Goal: Information Seeking & Learning: Check status

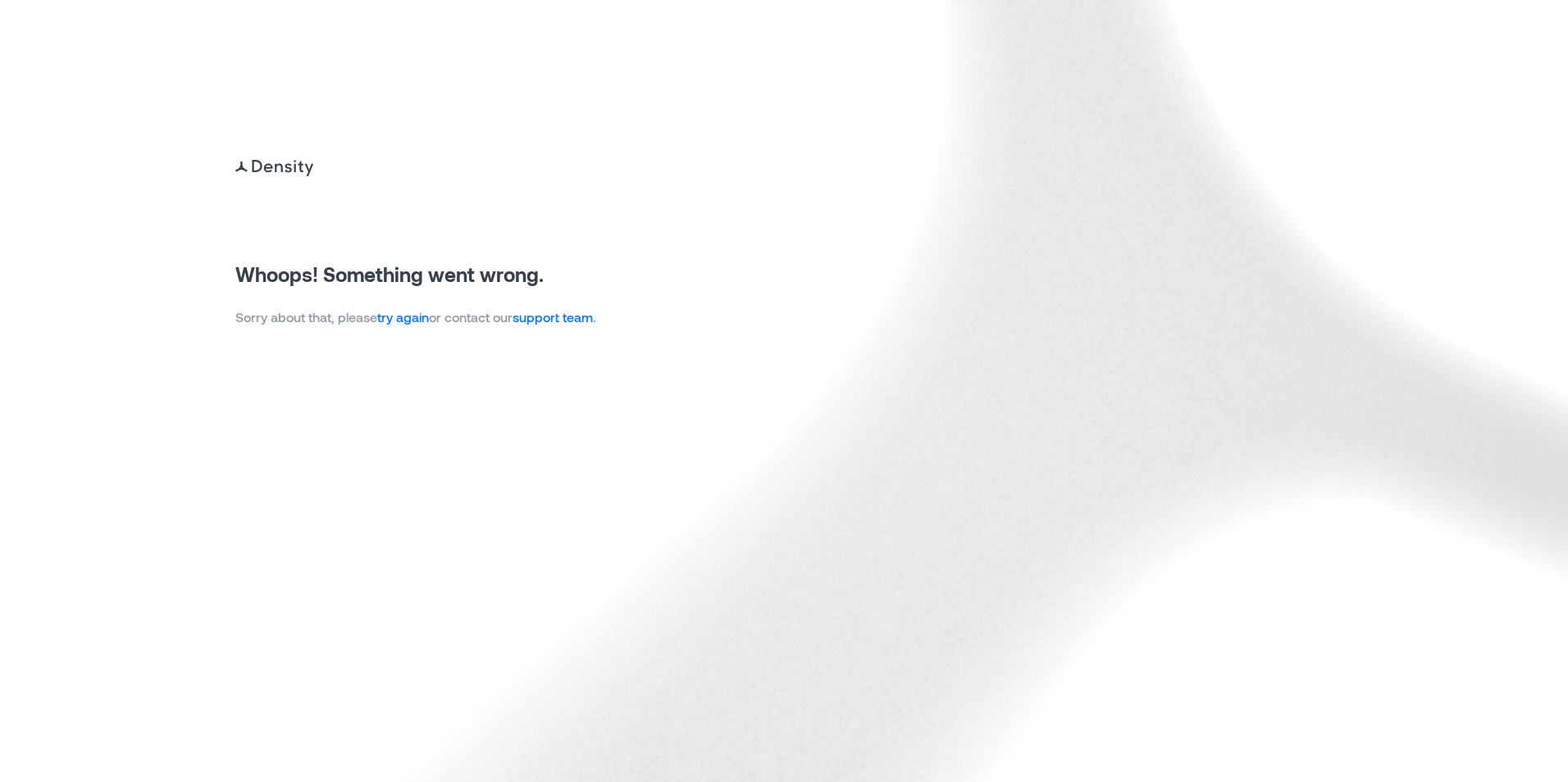
click at [412, 318] on link "try again" at bounding box center [403, 317] width 51 height 16
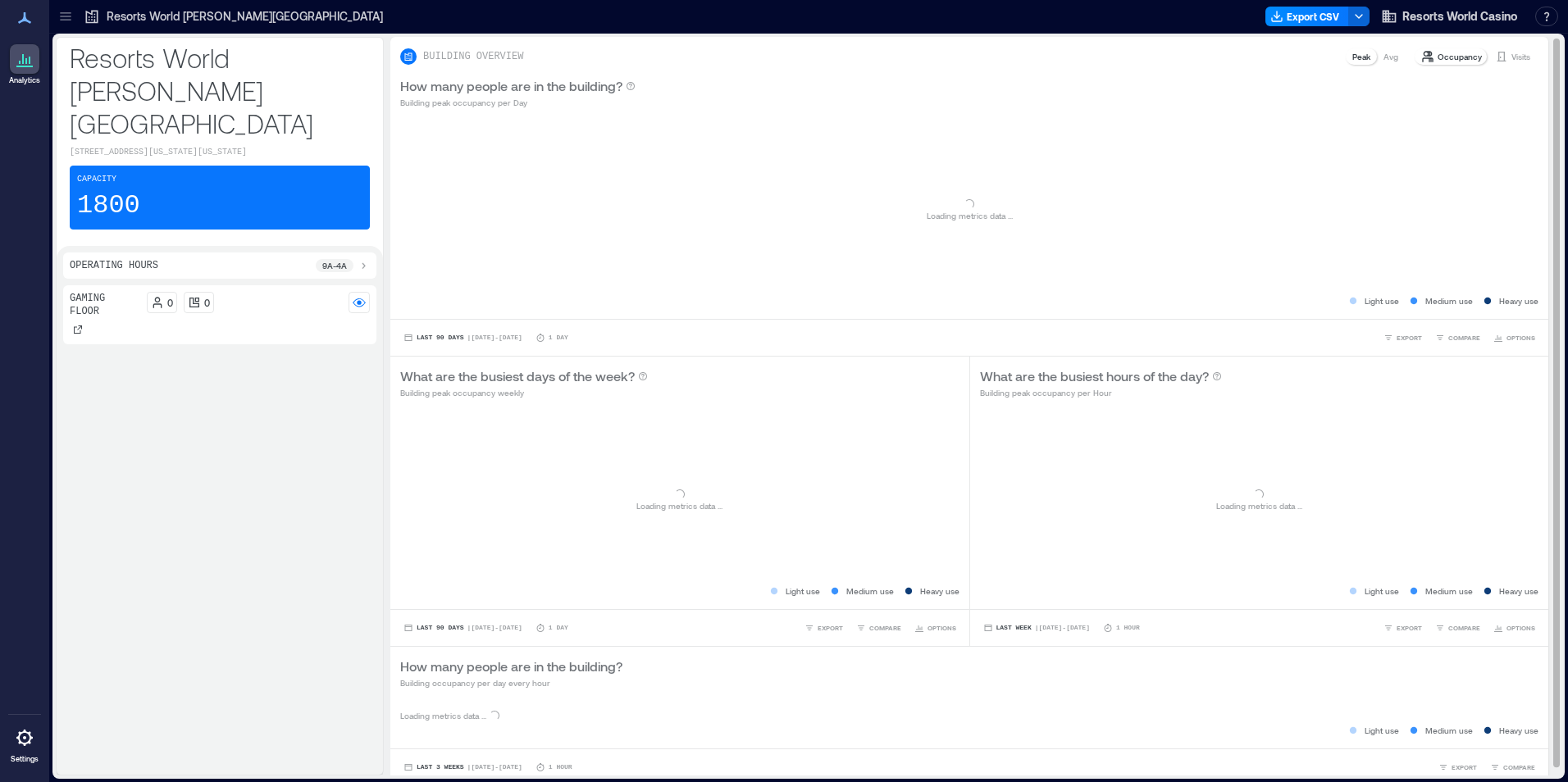
click at [1511, 57] on p "Visits" at bounding box center [1520, 57] width 19 height 13
